Goal: Complete application form: Complete application form

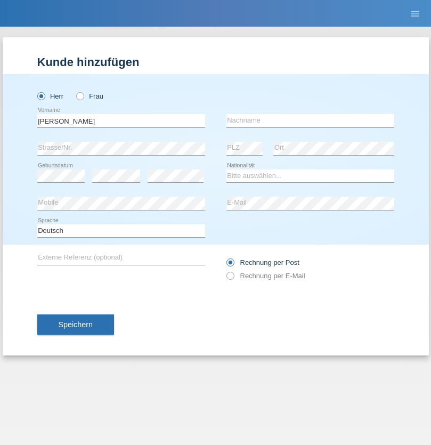
type input "[PERSON_NAME]"
click at [310, 120] on input "text" at bounding box center [311, 120] width 168 height 13
type input "[PERSON_NAME]"
select select "CH"
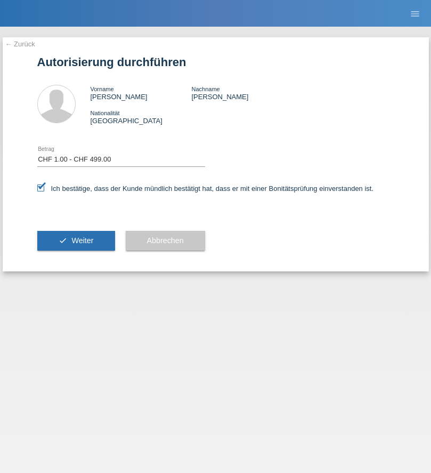
select select "1"
click at [76, 240] on span "Weiter" at bounding box center [82, 240] width 22 height 9
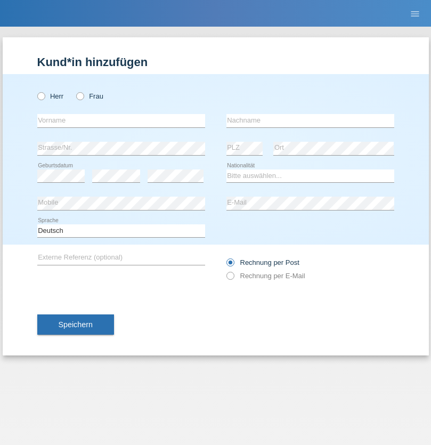
radio input "true"
click at [121, 120] on input "text" at bounding box center [121, 120] width 168 height 13
type input "[PERSON_NAME]"
click at [310, 120] on input "text" at bounding box center [311, 120] width 168 height 13
type input "Gorny"
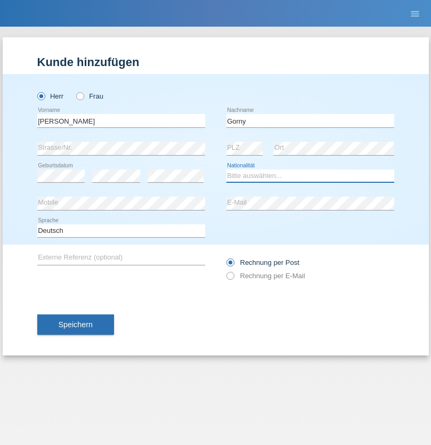
select select "CH"
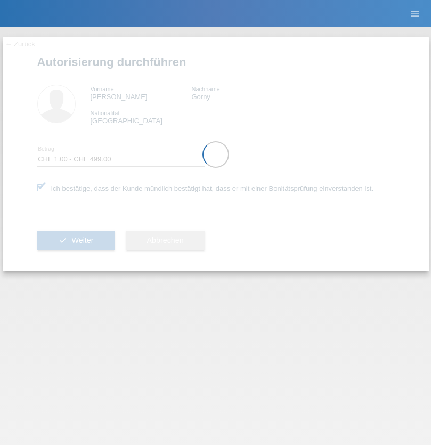
select select "1"
